Goal: Task Accomplishment & Management: Manage account settings

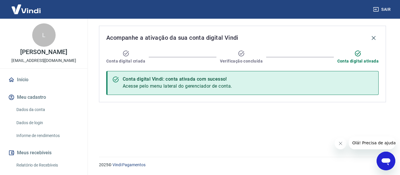
click at [184, 89] on span "Acesse pelo menu lateral do gerenciador de conta." at bounding box center [177, 86] width 109 height 6
click at [151, 87] on span "Acesse pelo menu lateral do gerenciador de conta." at bounding box center [177, 86] width 109 height 6
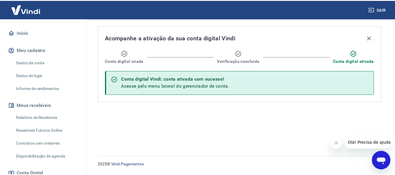
scroll to position [138, 0]
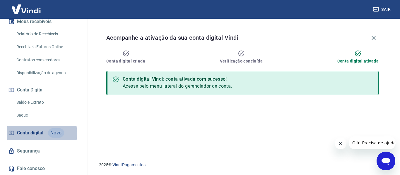
click at [24, 133] on span "Conta digital" at bounding box center [30, 133] width 26 height 8
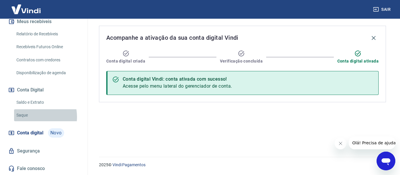
click at [32, 117] on link "Saque" at bounding box center [47, 115] width 66 height 12
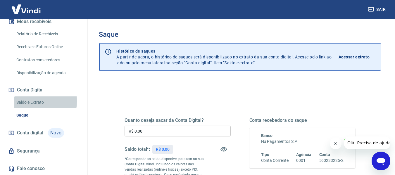
click at [32, 101] on link "Saldo e Extrato" at bounding box center [47, 103] width 66 height 12
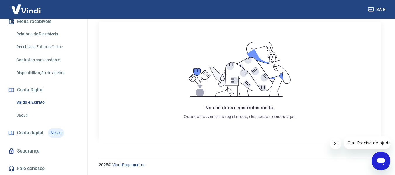
scroll to position [138, 0]
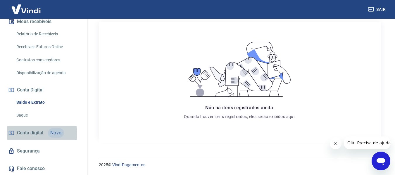
click at [35, 134] on span "Conta digital" at bounding box center [30, 133] width 26 height 8
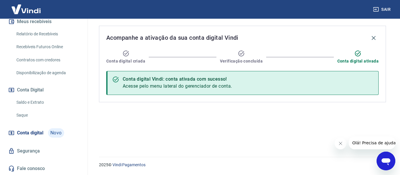
click at [32, 152] on link "Segurança" at bounding box center [43, 151] width 73 height 13
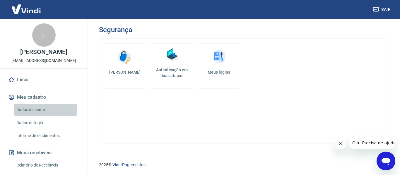
click at [39, 116] on link "Dados da conta" at bounding box center [47, 110] width 66 height 12
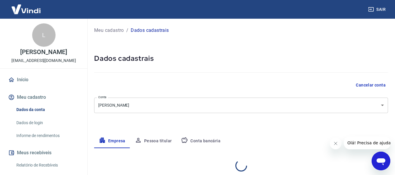
select select "PR"
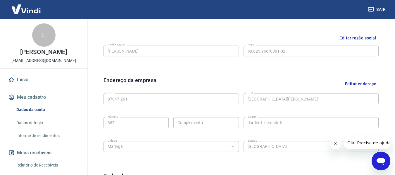
click at [45, 129] on link "Dados de login" at bounding box center [47, 123] width 66 height 12
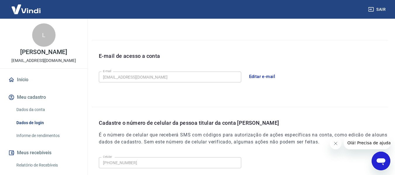
click at [50, 141] on link "Informe de rendimentos" at bounding box center [47, 136] width 66 height 12
